Goal: Transaction & Acquisition: Book appointment/travel/reservation

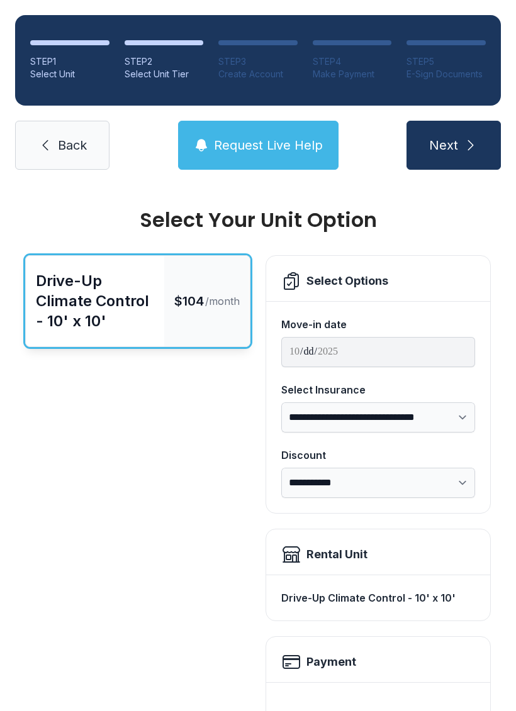
click at [163, 548] on div "Drive-Up Climate Control - 10' x 10' $104 /month" at bounding box center [137, 609] width 225 height 709
click at [162, 548] on div "Drive-Up Climate Control - 10' x 10' $104 /month" at bounding box center [137, 609] width 225 height 709
click at [57, 142] on link "Back" at bounding box center [62, 145] width 94 height 49
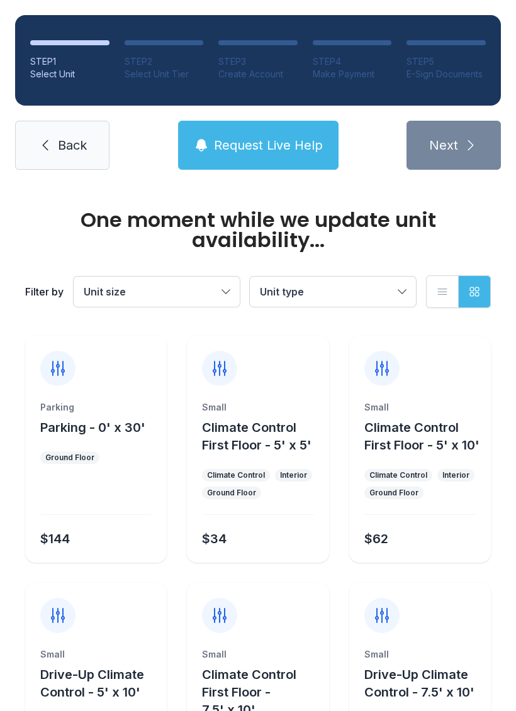
click at [74, 148] on span "Back" at bounding box center [72, 145] width 29 height 18
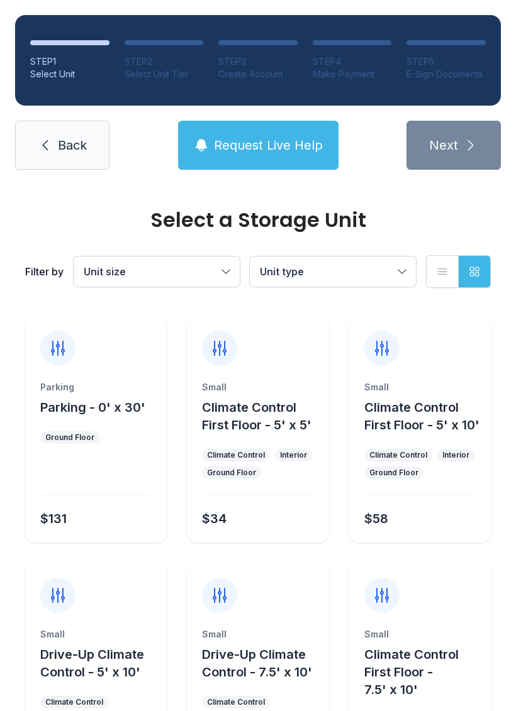
click at [30, 136] on link "Back" at bounding box center [62, 145] width 94 height 49
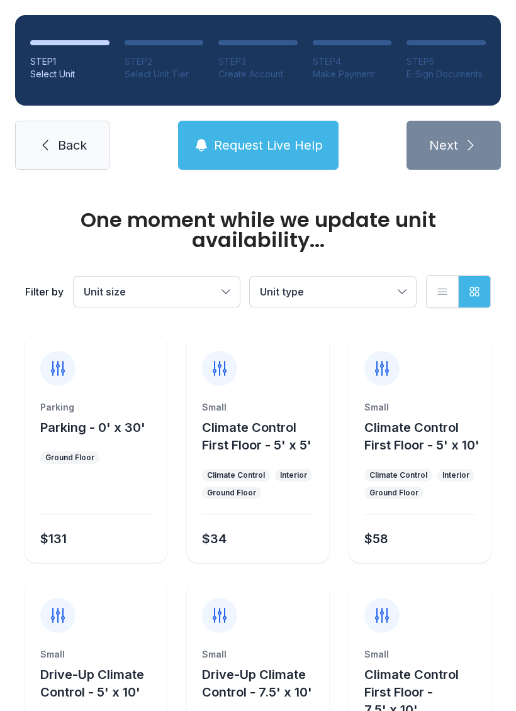
click at [33, 157] on link "Back" at bounding box center [62, 145] width 94 height 49
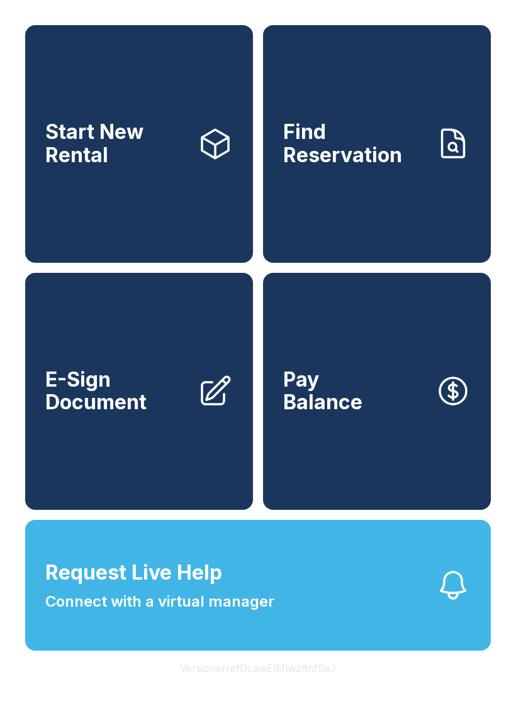
click at [413, 423] on button "Pay Balance" at bounding box center [377, 392] width 228 height 238
